Goal: Check status

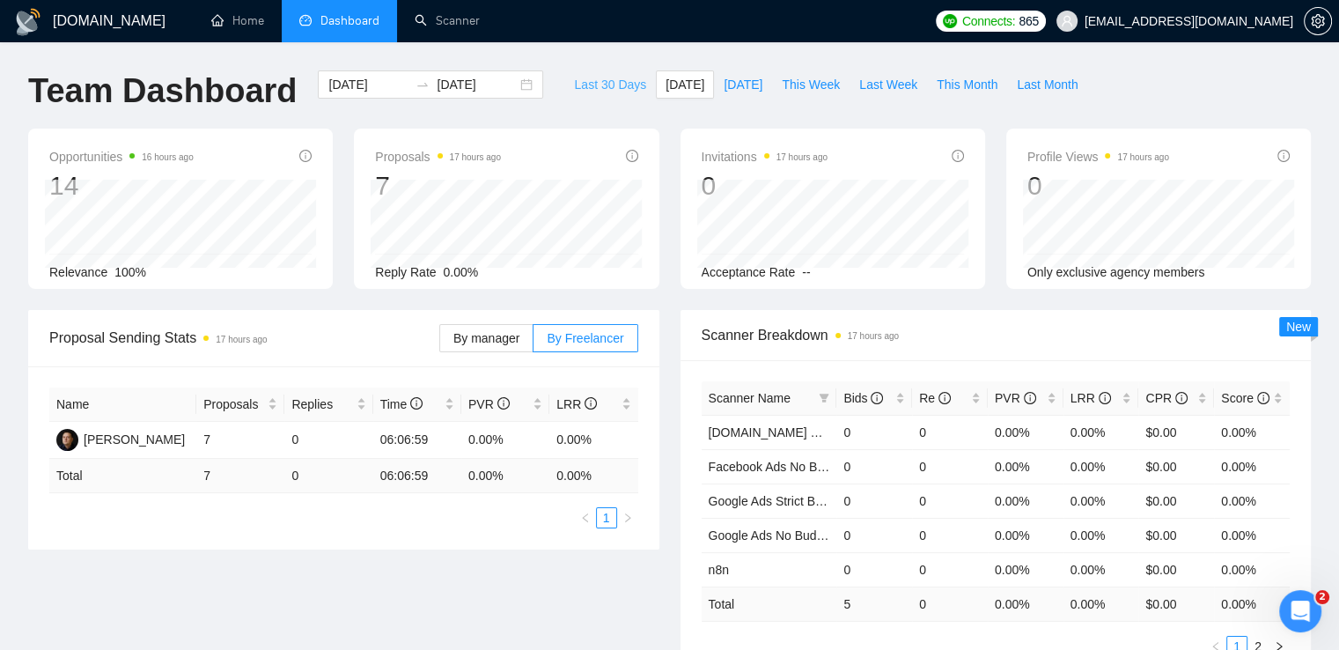
click at [564, 86] on button "Last 30 Days" at bounding box center [610, 84] width 92 height 28
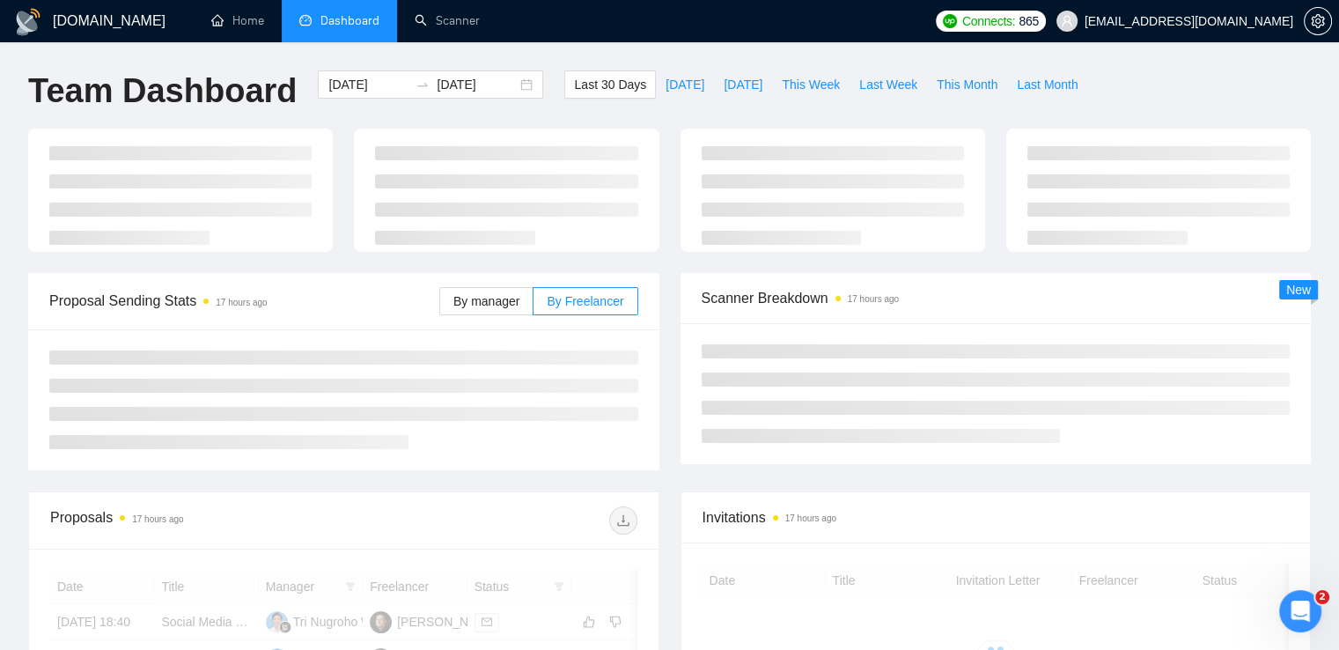
type input "[DATE]"
click at [666, 89] on span "[DATE]" at bounding box center [685, 84] width 39 height 19
type input "[DATE]"
